Goal: Task Accomplishment & Management: Manage account settings

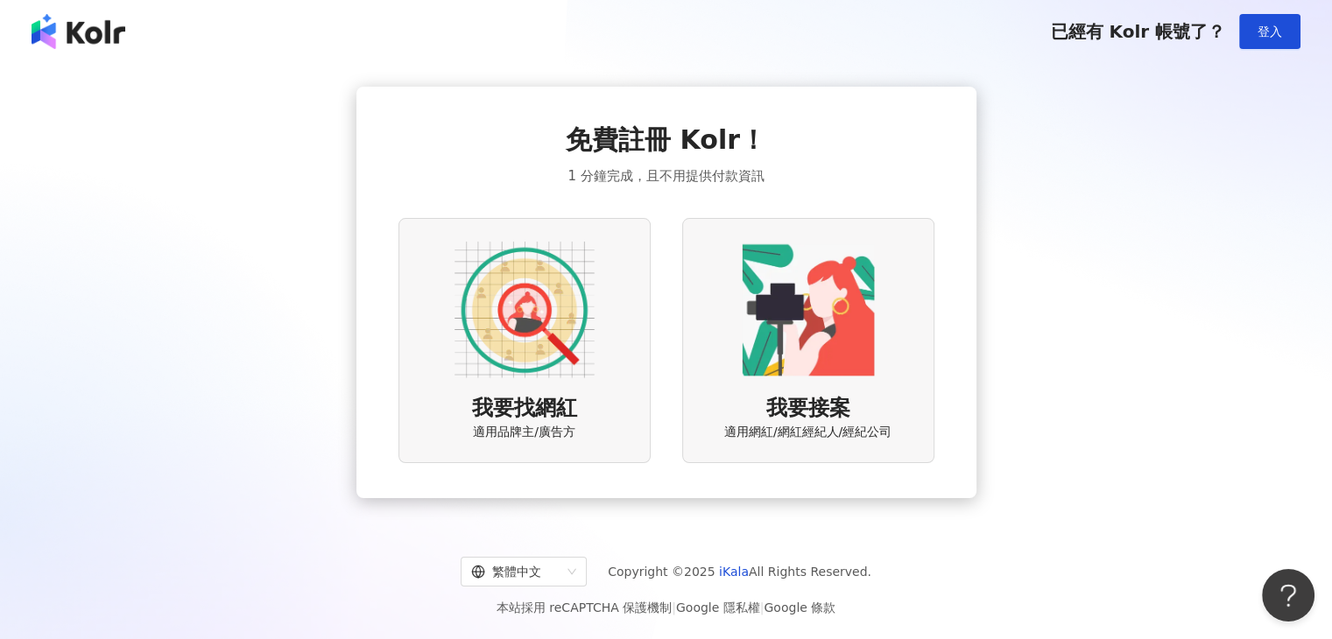
click at [1295, 30] on button "登入" at bounding box center [1269, 31] width 61 height 35
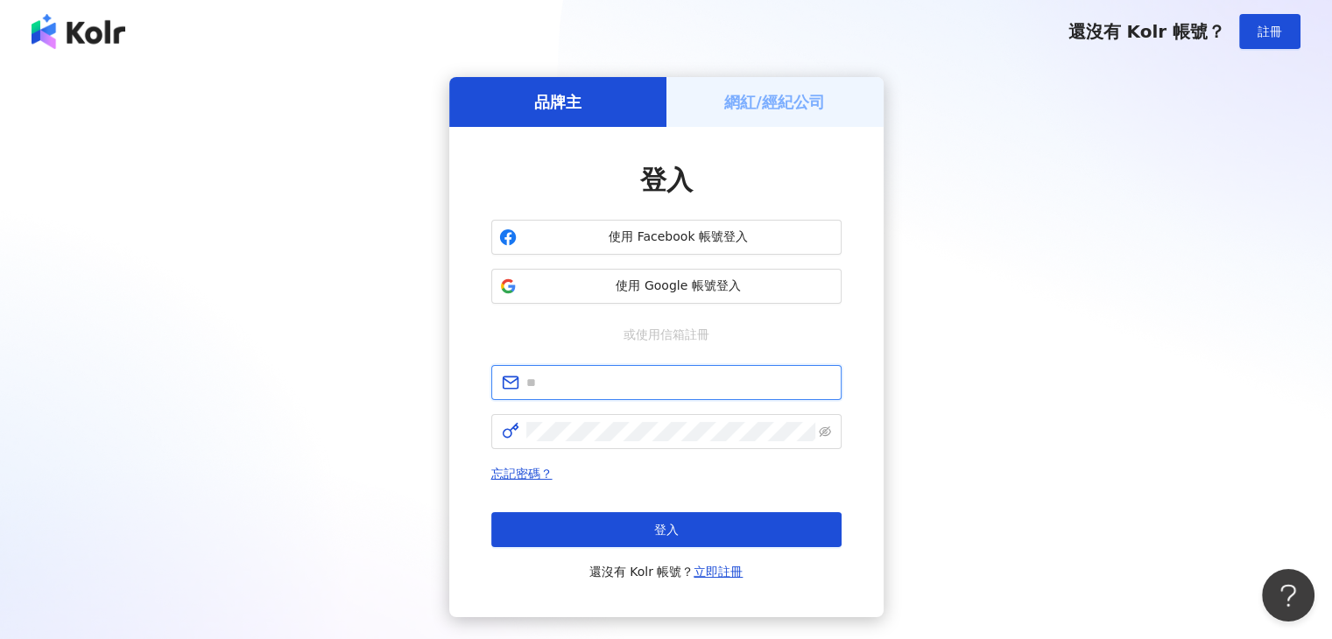
type input "**********"
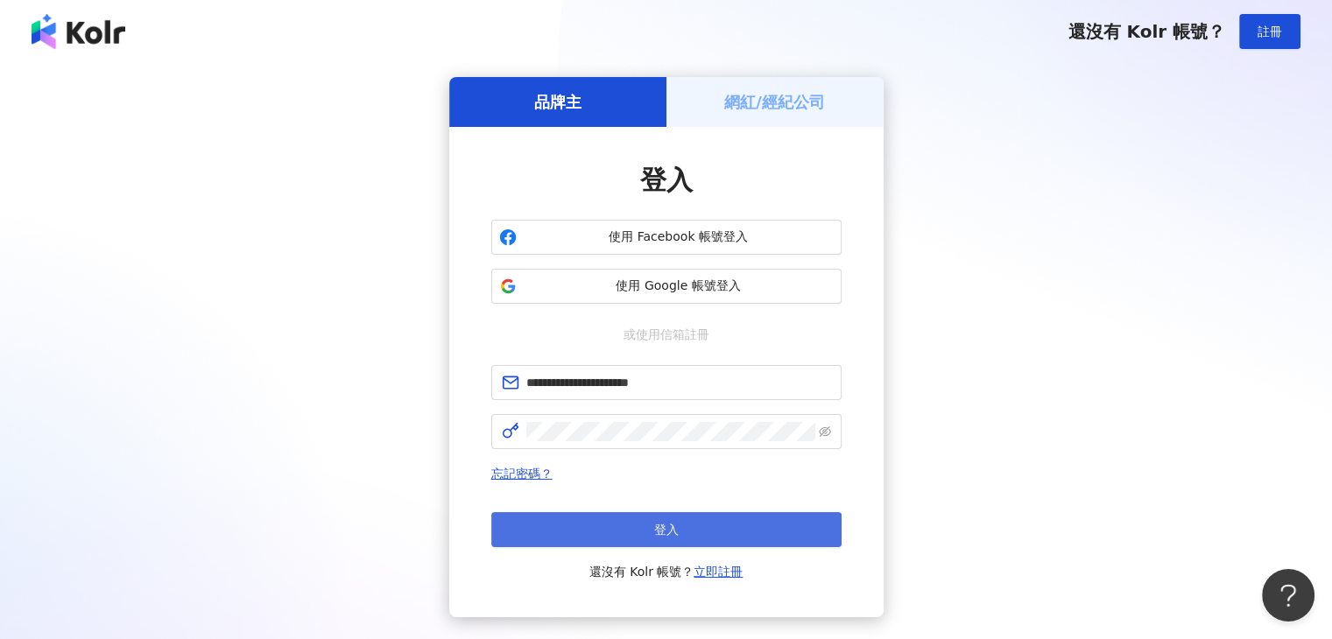
click at [669, 541] on button "登入" at bounding box center [666, 529] width 350 height 35
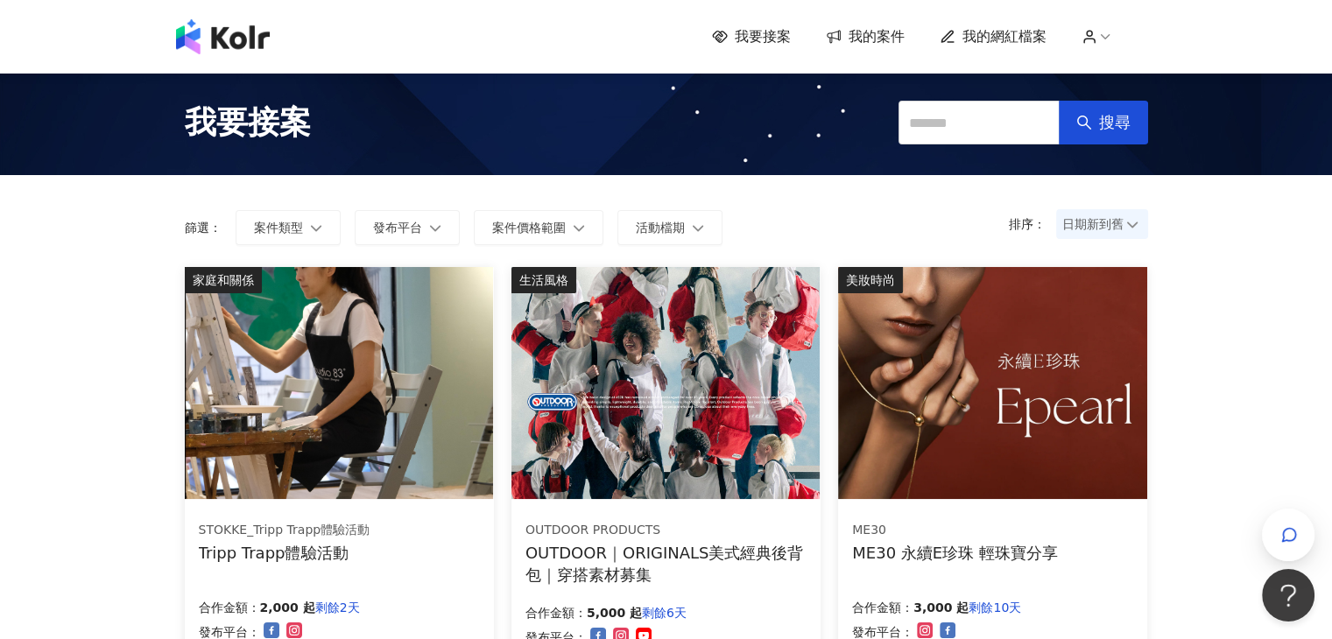
click at [1047, 32] on span "我的網紅檔案" at bounding box center [1005, 36] width 84 height 19
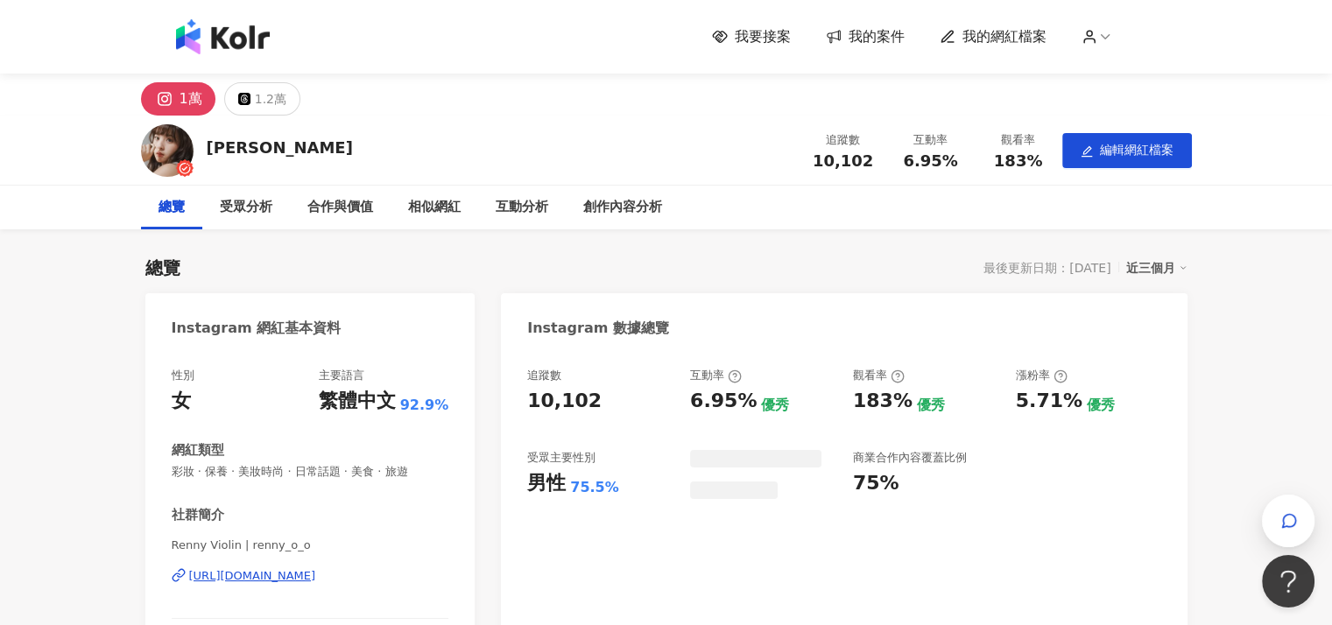
click at [883, 48] on div "我要接案 我的案件 我的網紅檔案" at bounding box center [666, 36] width 999 height 35
click at [251, 109] on button "1.2萬" at bounding box center [262, 98] width 76 height 33
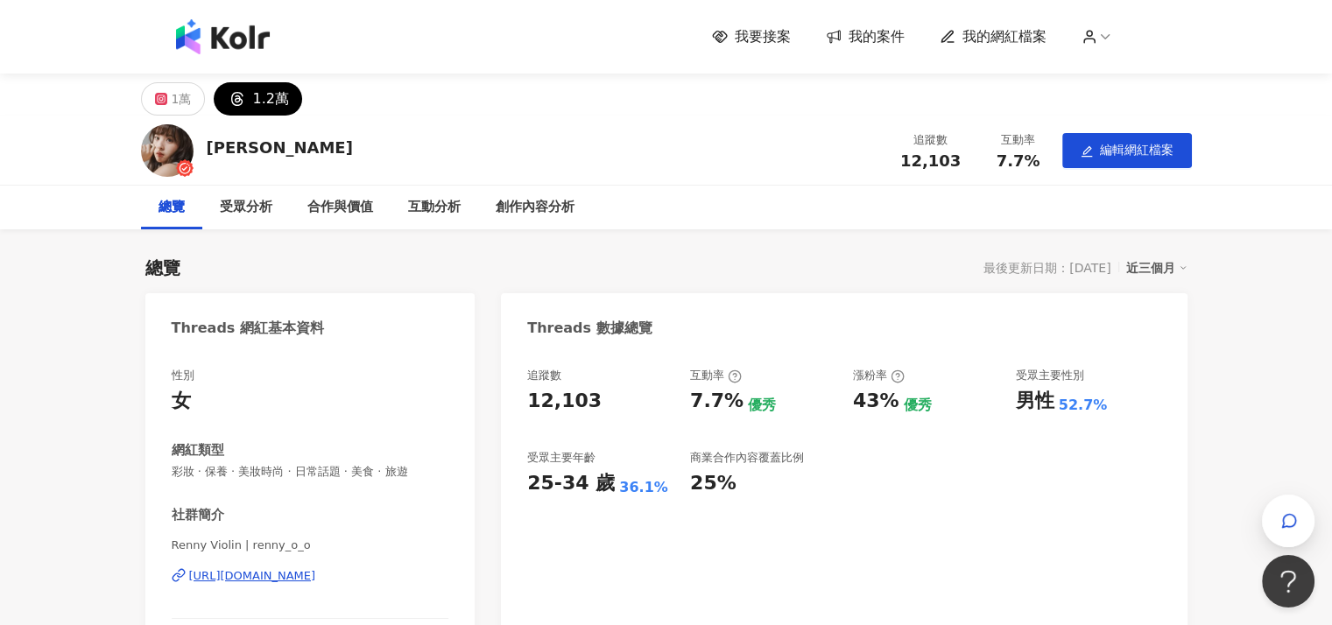
click at [882, 37] on span "我的案件" at bounding box center [877, 36] width 56 height 19
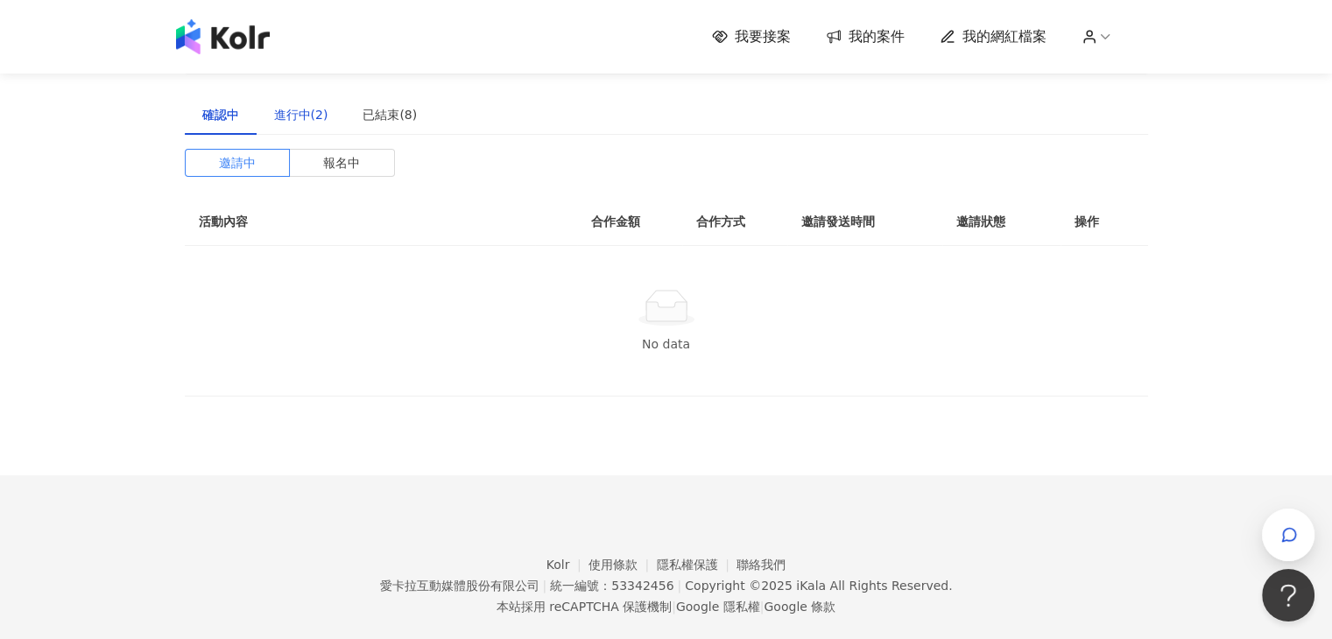
click at [298, 118] on div "進行中(2)" at bounding box center [301, 114] width 54 height 19
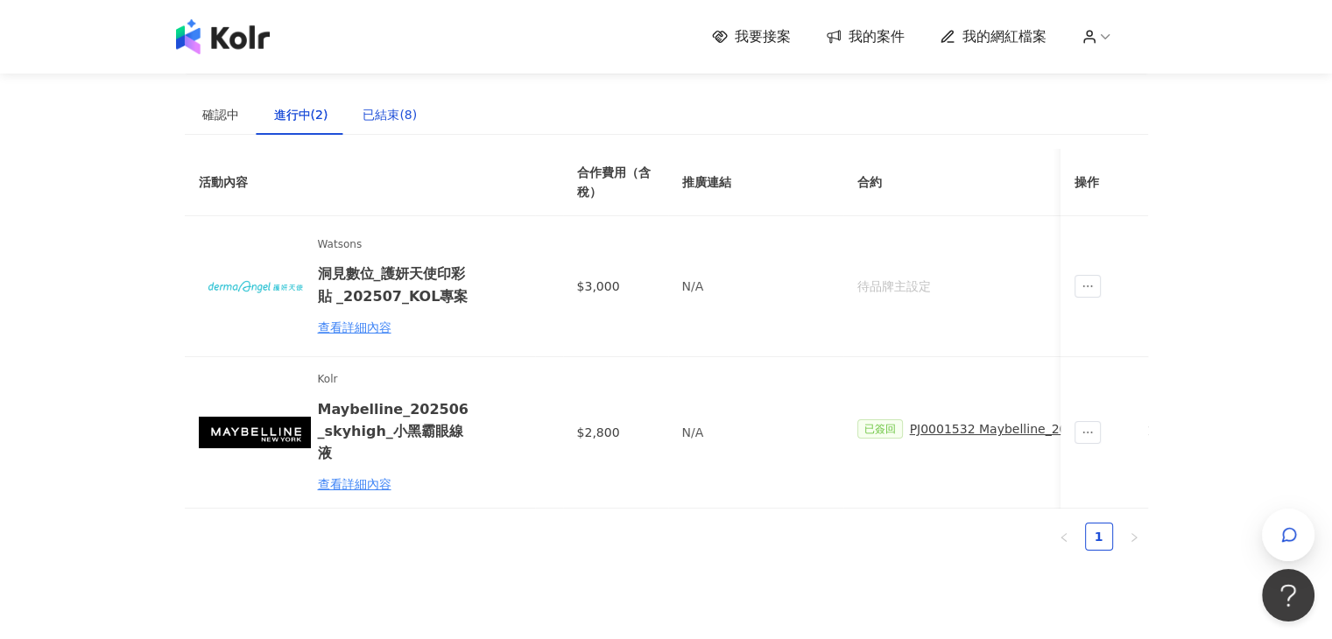
click at [385, 121] on div "已結束(8)" at bounding box center [390, 114] width 54 height 19
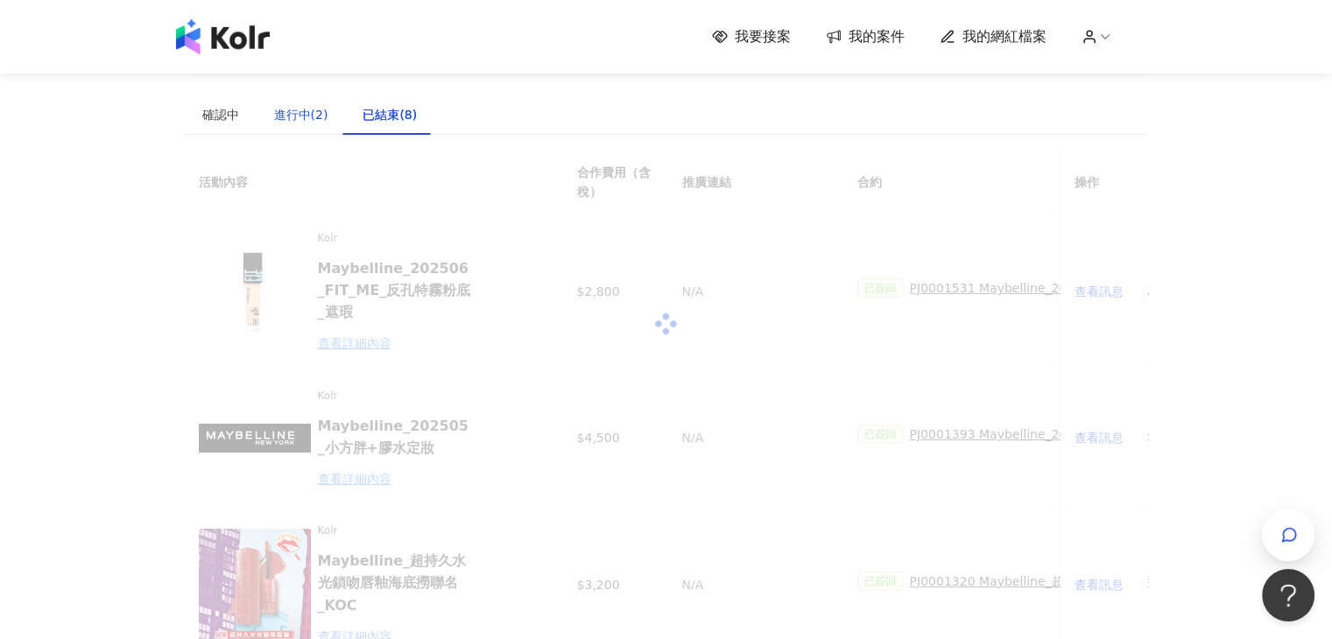
click at [302, 124] on div "進行中(2)" at bounding box center [301, 114] width 54 height 19
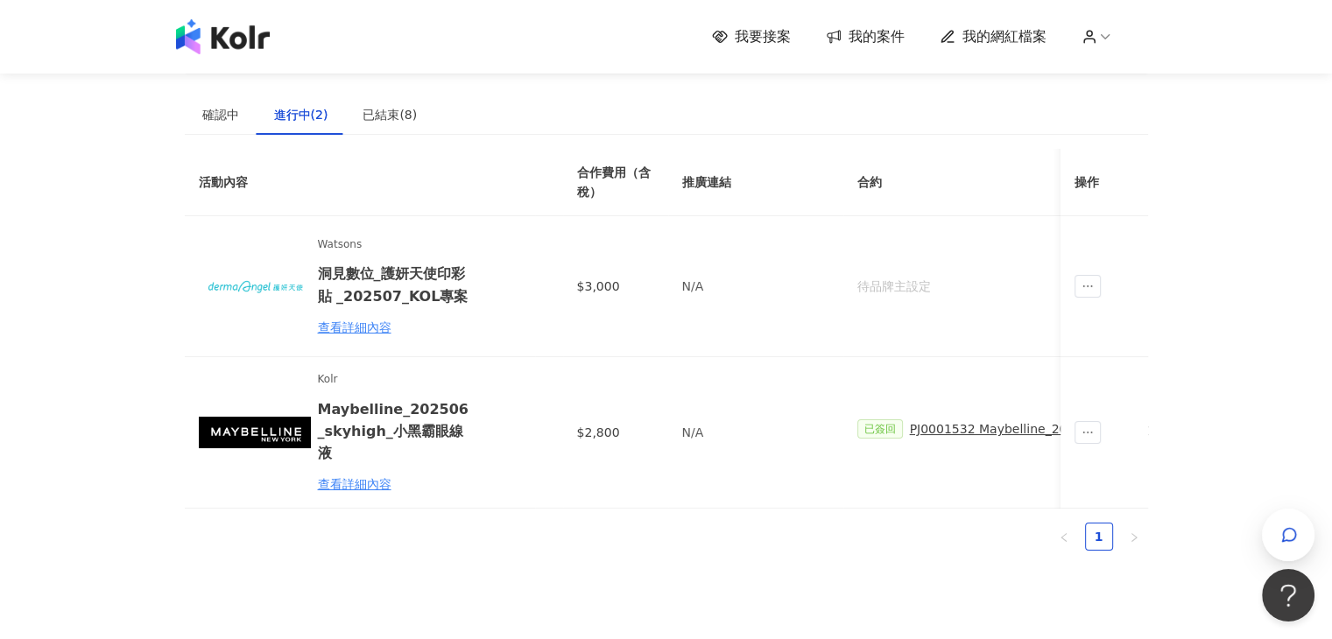
drag, startPoint x: 964, startPoint y: 514, endPoint x: 597, endPoint y: 509, distance: 367.0
click at [935, 510] on div "活動內容 合作費用（含稅） 推廣連結 合約 勞報單 其他附件 貼文連結 撥款金額 撥款狀態 操作 Watsons 洞⾒數位_護妍天使印彩貼 _202507_K…" at bounding box center [667, 350] width 964 height 402
